Goal: Ask a question

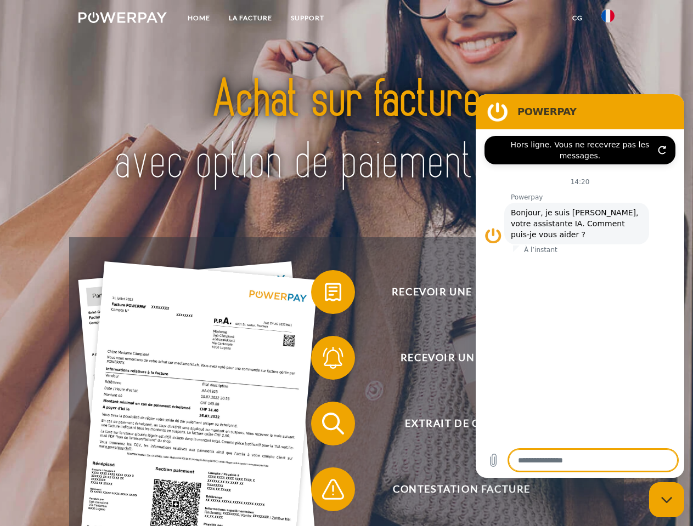
click at [122, 19] on img at bounding box center [122, 17] width 88 height 11
click at [608, 19] on img at bounding box center [607, 15] width 13 height 13
click at [577, 18] on link "CG" at bounding box center [577, 18] width 29 height 20
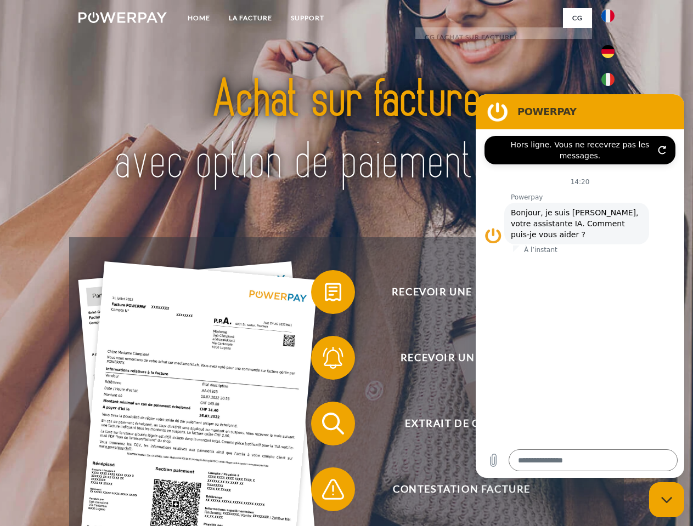
click at [325, 294] on span at bounding box center [316, 292] width 55 height 55
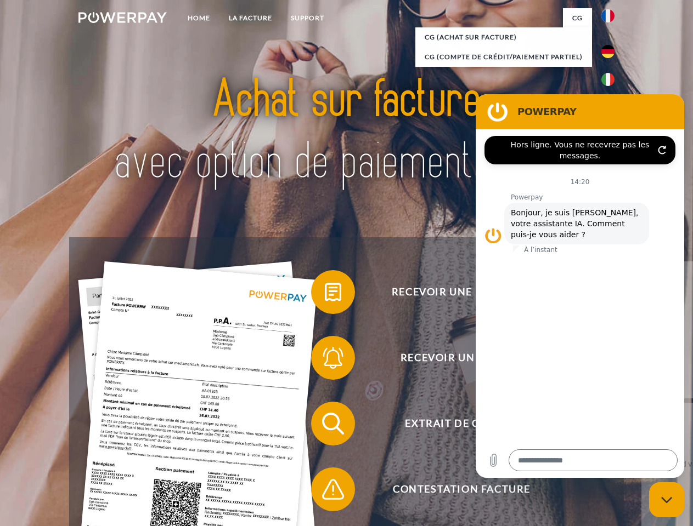
click at [325, 360] on div "Recevoir une facture ? Recevoir un rappel? Extrait de compte retour" at bounding box center [346, 456] width 554 height 439
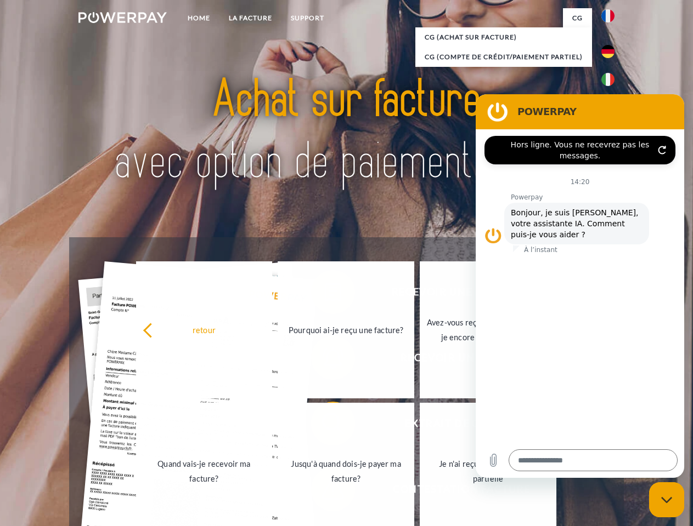
click at [325, 426] on link "Jusqu'à quand dois-je payer ma facture?" at bounding box center [345, 471] width 137 height 137
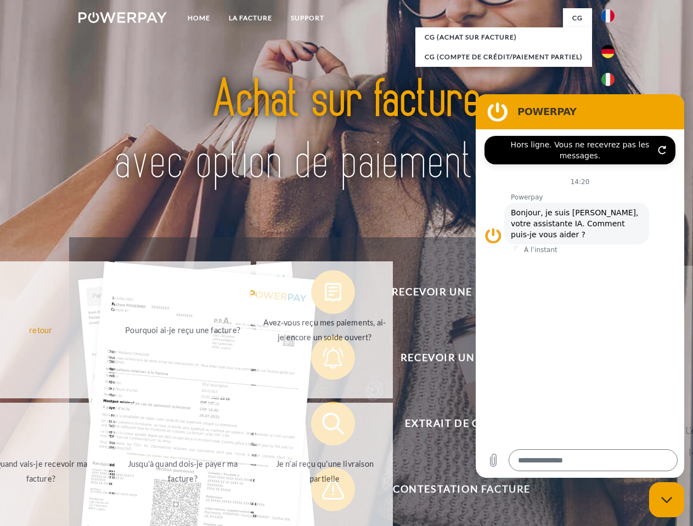
click at [325, 492] on span at bounding box center [316, 489] width 55 height 55
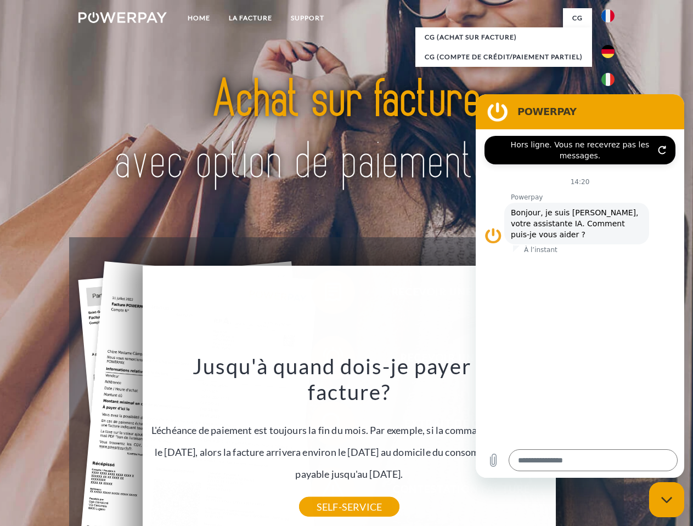
click at [666, 500] on icon "Fermer la fenêtre de messagerie" at bounding box center [667, 500] width 12 height 7
type textarea "*"
